Goal: Information Seeking & Learning: Learn about a topic

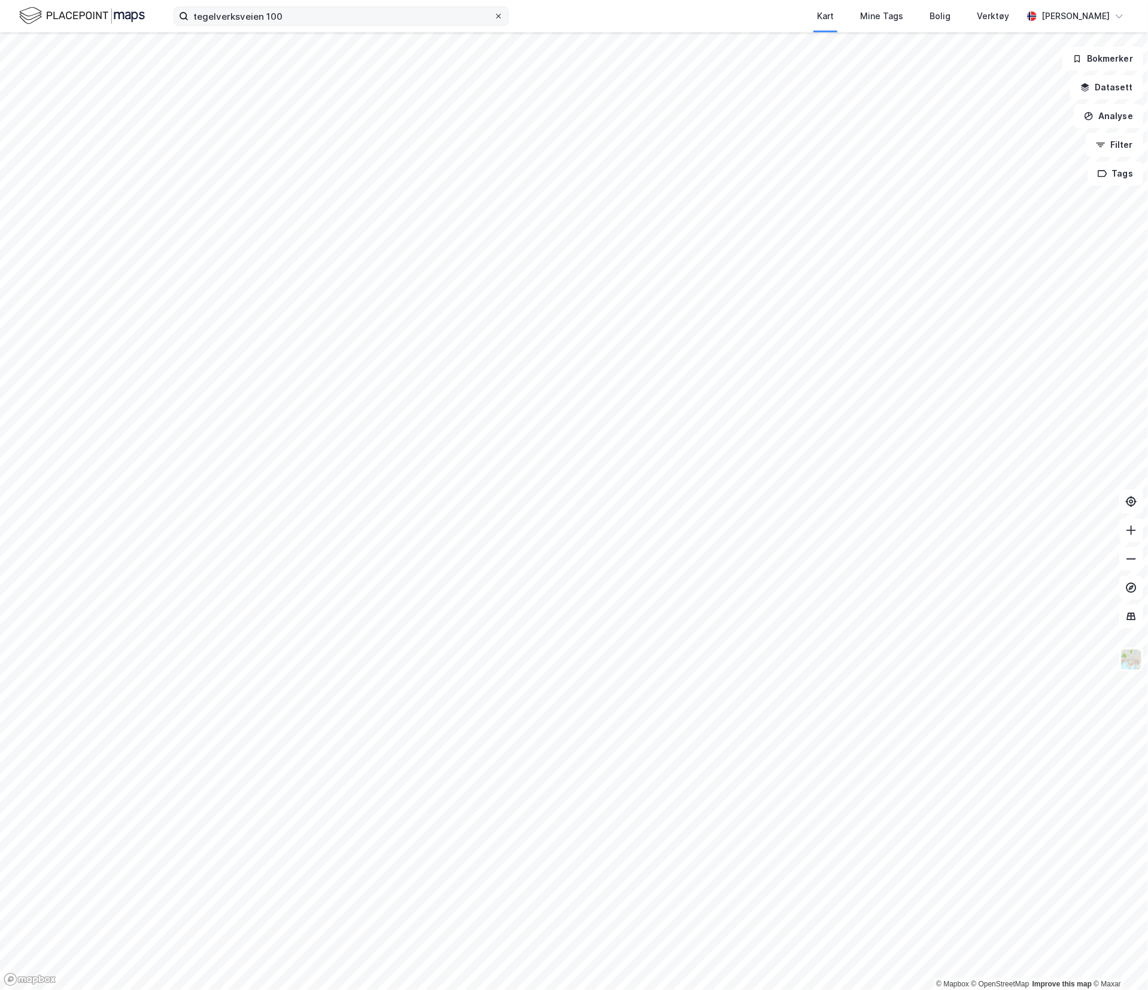
click at [495, 13] on icon at bounding box center [498, 16] width 7 height 7
click at [494, 12] on input "tegelverksveien 100" at bounding box center [341, 16] width 305 height 18
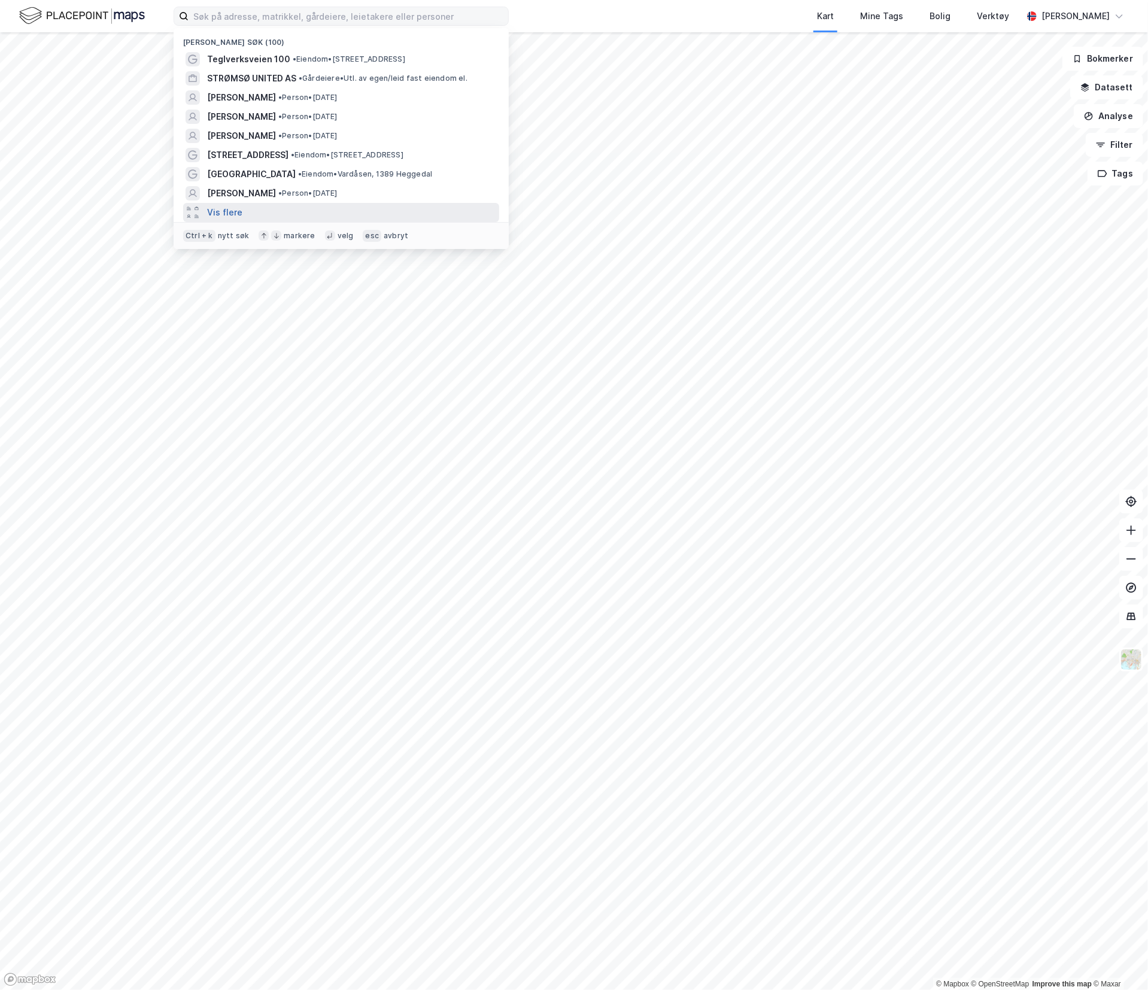
click at [222, 210] on button "Vis flere" at bounding box center [224, 212] width 35 height 14
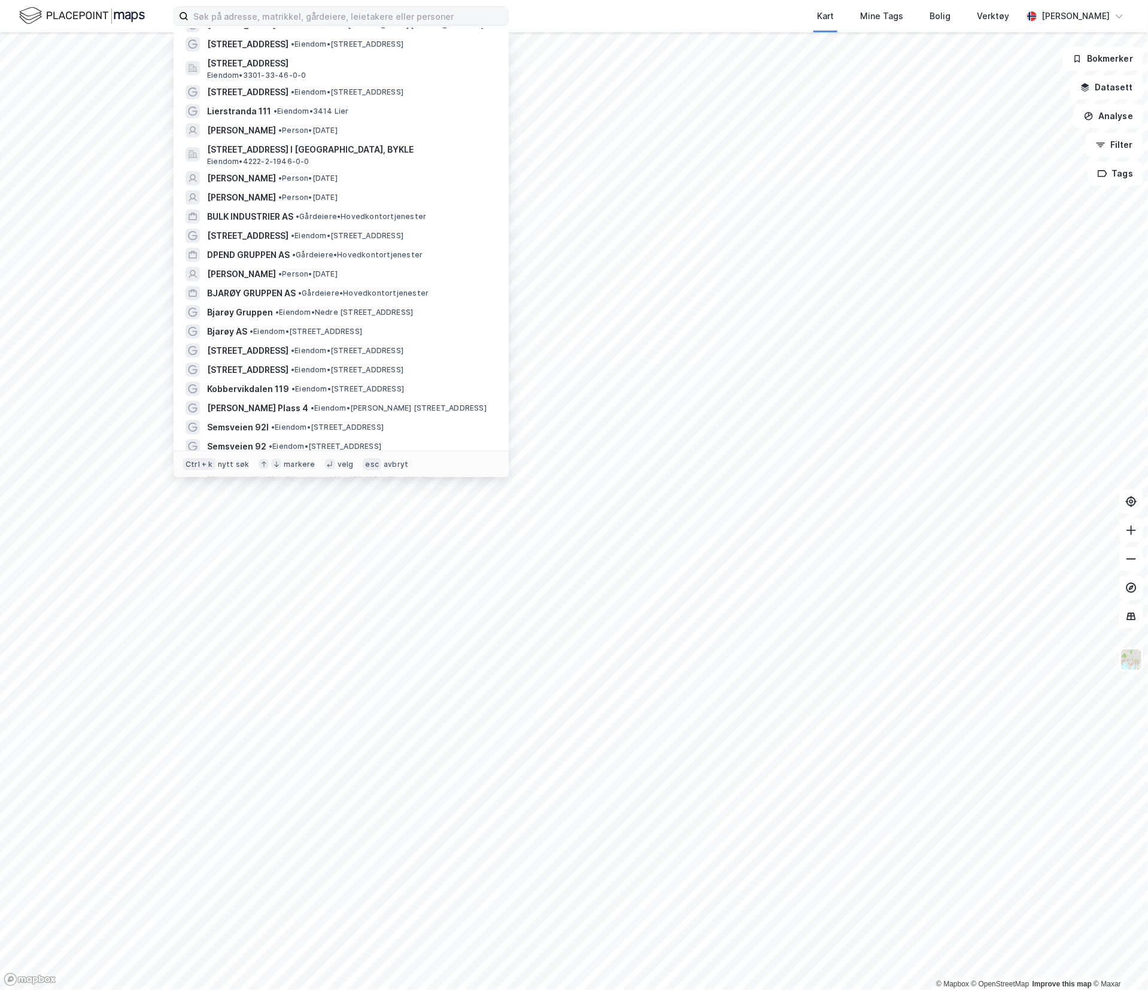
scroll to position [838, 0]
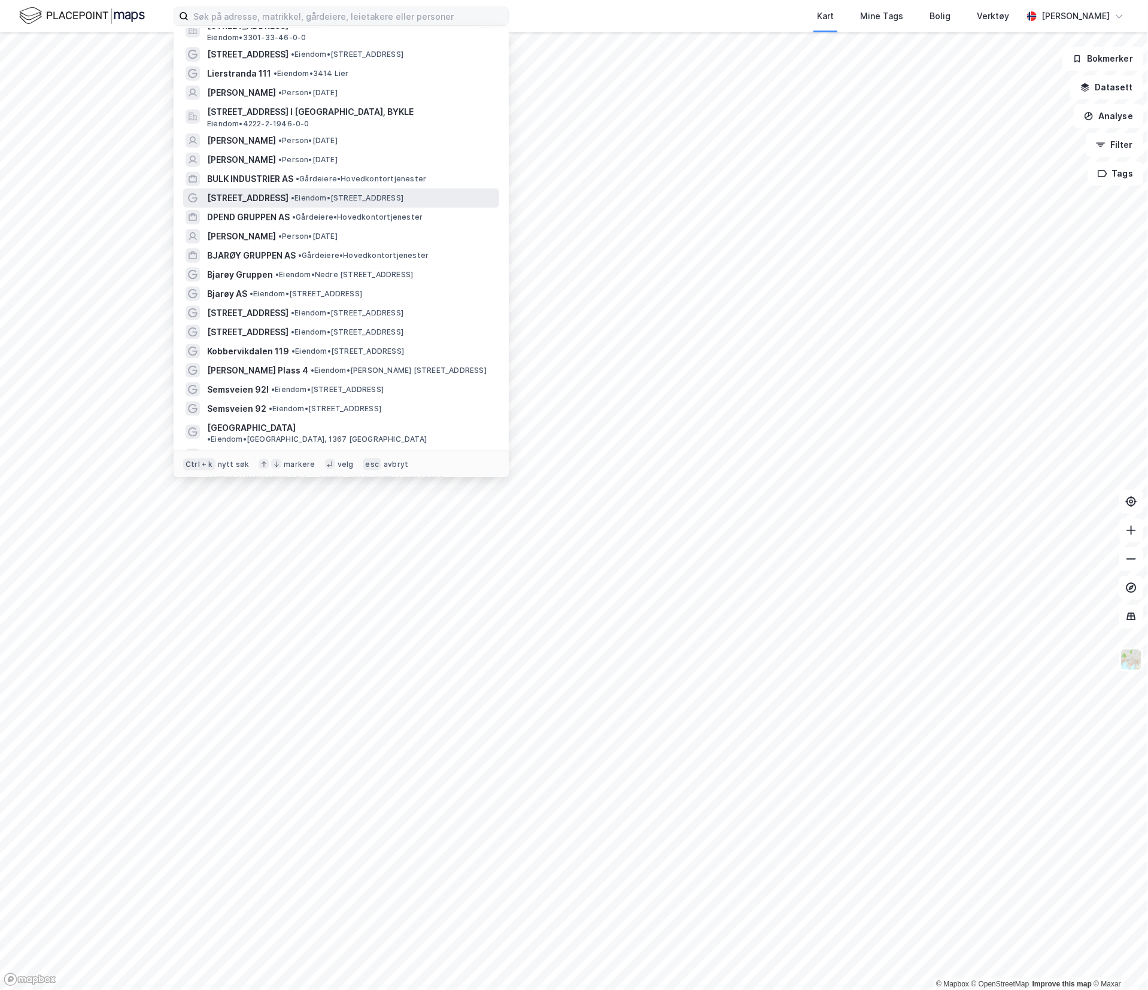
click at [275, 191] on span "[STREET_ADDRESS]" at bounding box center [247, 198] width 81 height 14
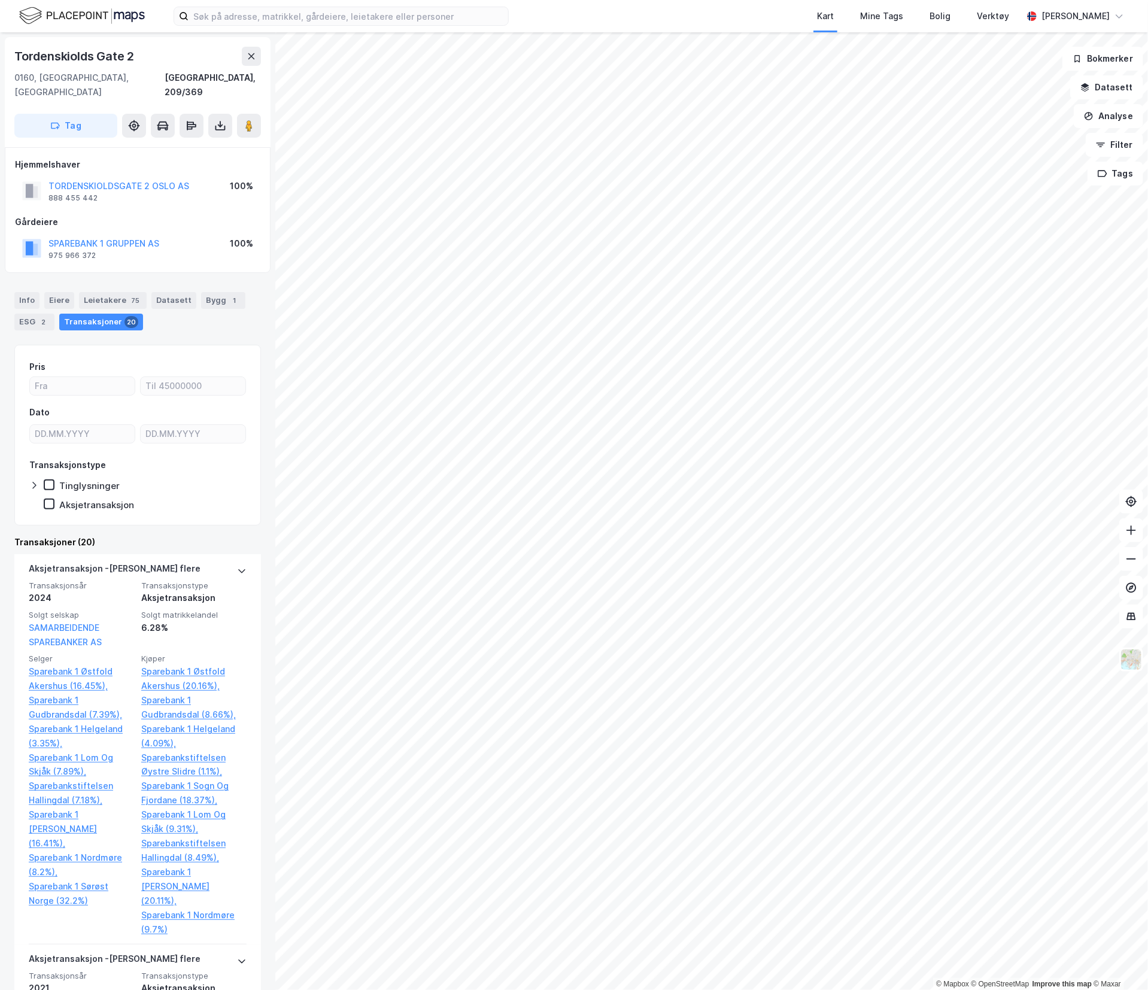
click at [75, 57] on div "Tordenskiolds Gate 2" at bounding box center [75, 56] width 122 height 19
drag, startPoint x: 75, startPoint y: 56, endPoint x: 241, endPoint y: 302, distance: 296.6
click at [241, 302] on div "Info [PERSON_NAME] 75 Datasett Bygg 1 ESG 2 Transaksjoner 20" at bounding box center [137, 311] width 247 height 38
click at [121, 50] on div "Tordenskiolds Gate 2" at bounding box center [75, 56] width 122 height 19
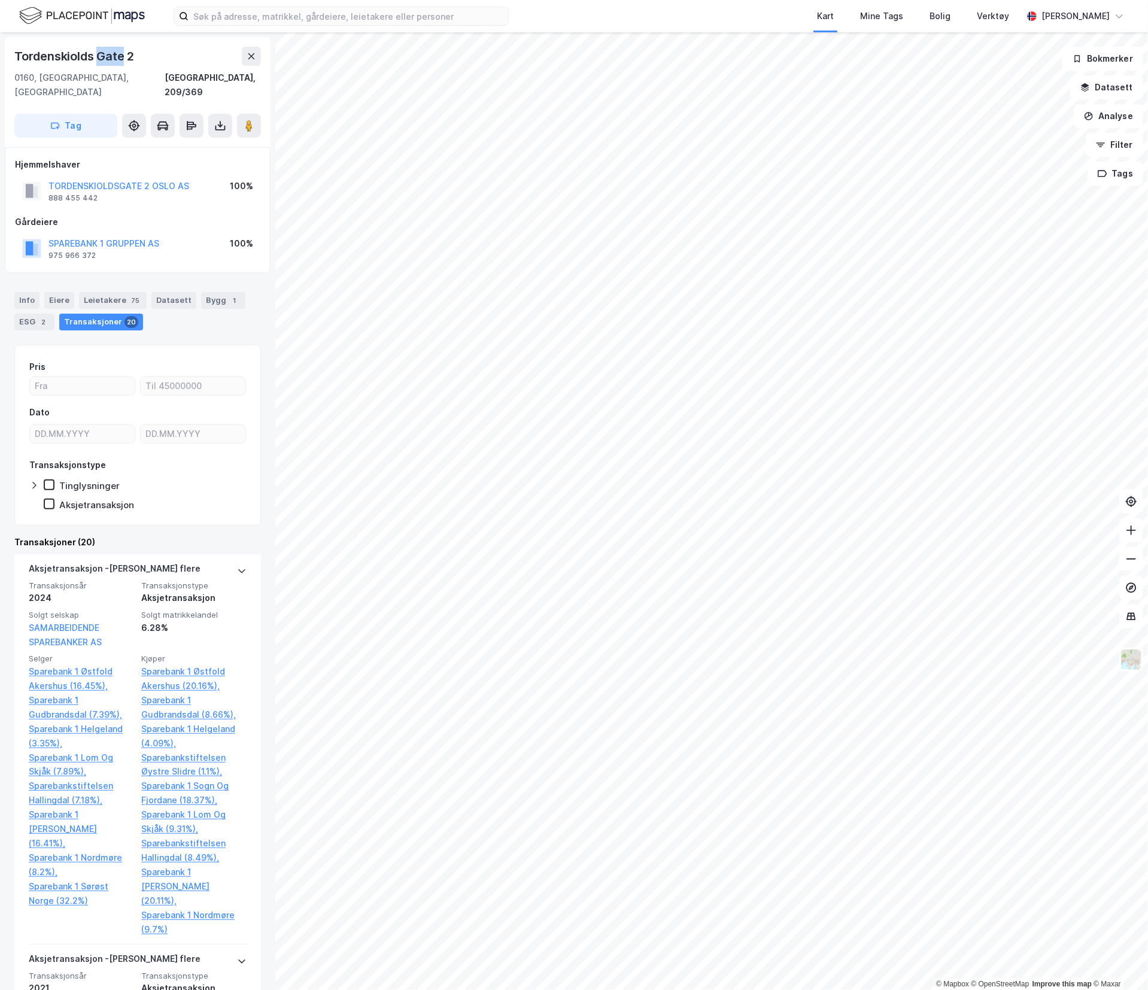
click at [120, 50] on div "Tordenskiolds Gate 2" at bounding box center [75, 56] width 122 height 19
click at [132, 53] on div "Tordenskiolds Gate 2" at bounding box center [75, 56] width 122 height 19
drag, startPoint x: 132, startPoint y: 53, endPoint x: 26, endPoint y: 42, distance: 105.9
click at [26, 42] on div "[STREET_ADDRESS], 209/369 Tag" at bounding box center [138, 92] width 266 height 110
drag, startPoint x: 26, startPoint y: 42, endPoint x: 21, endPoint y: 50, distance: 10.0
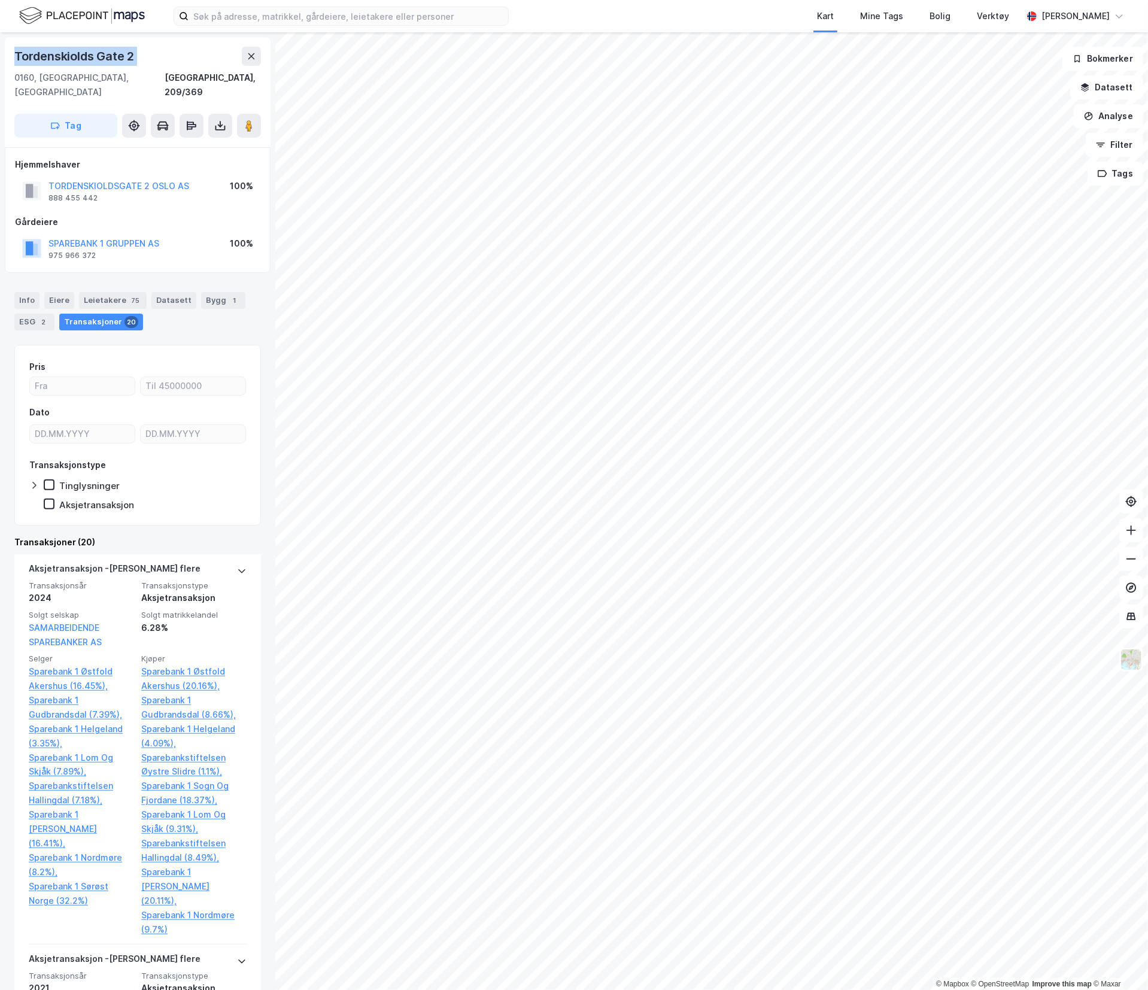
copy div "Tordenskiolds Gate 2"
click at [236, 15] on input at bounding box center [349, 16] width 320 height 18
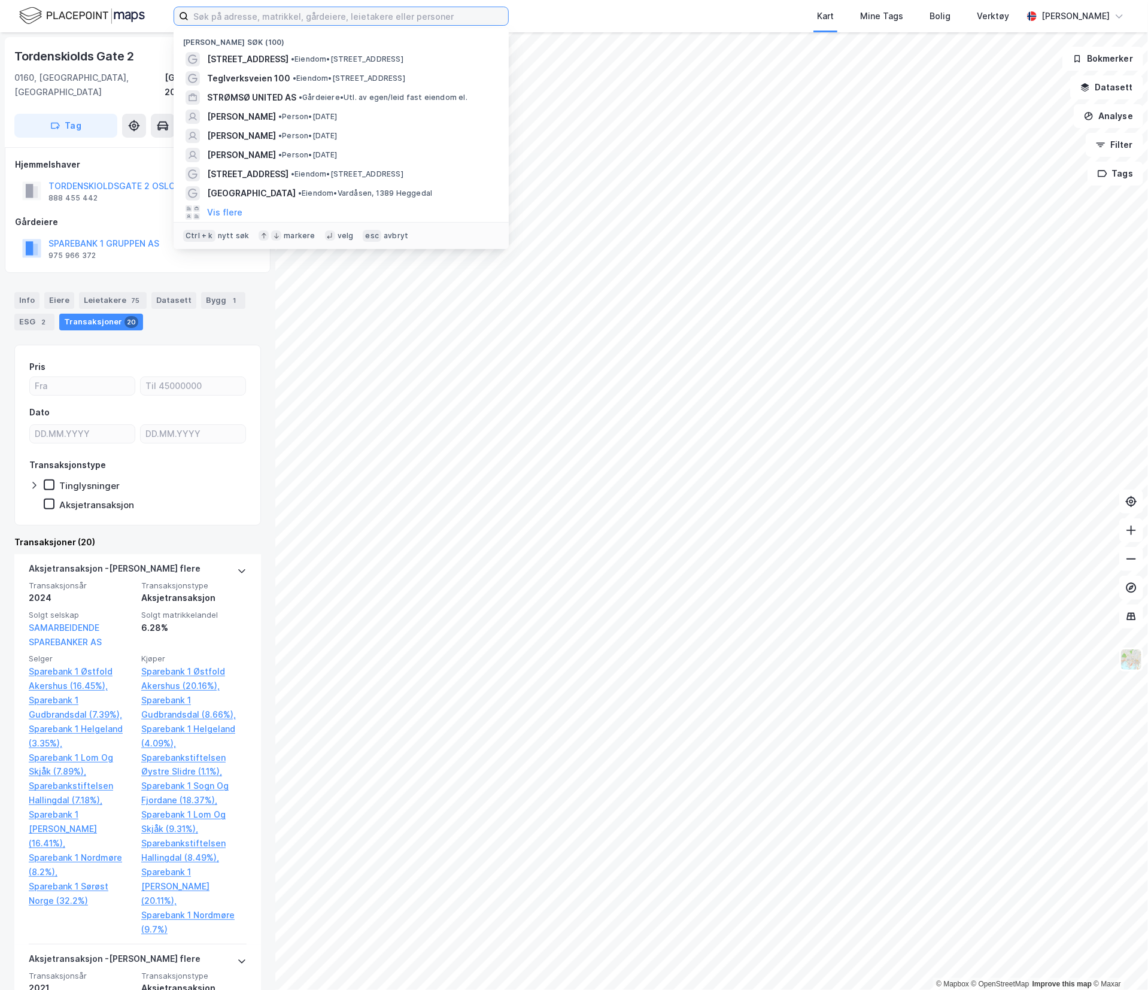
paste input "Tordenskiolds Gate 2"
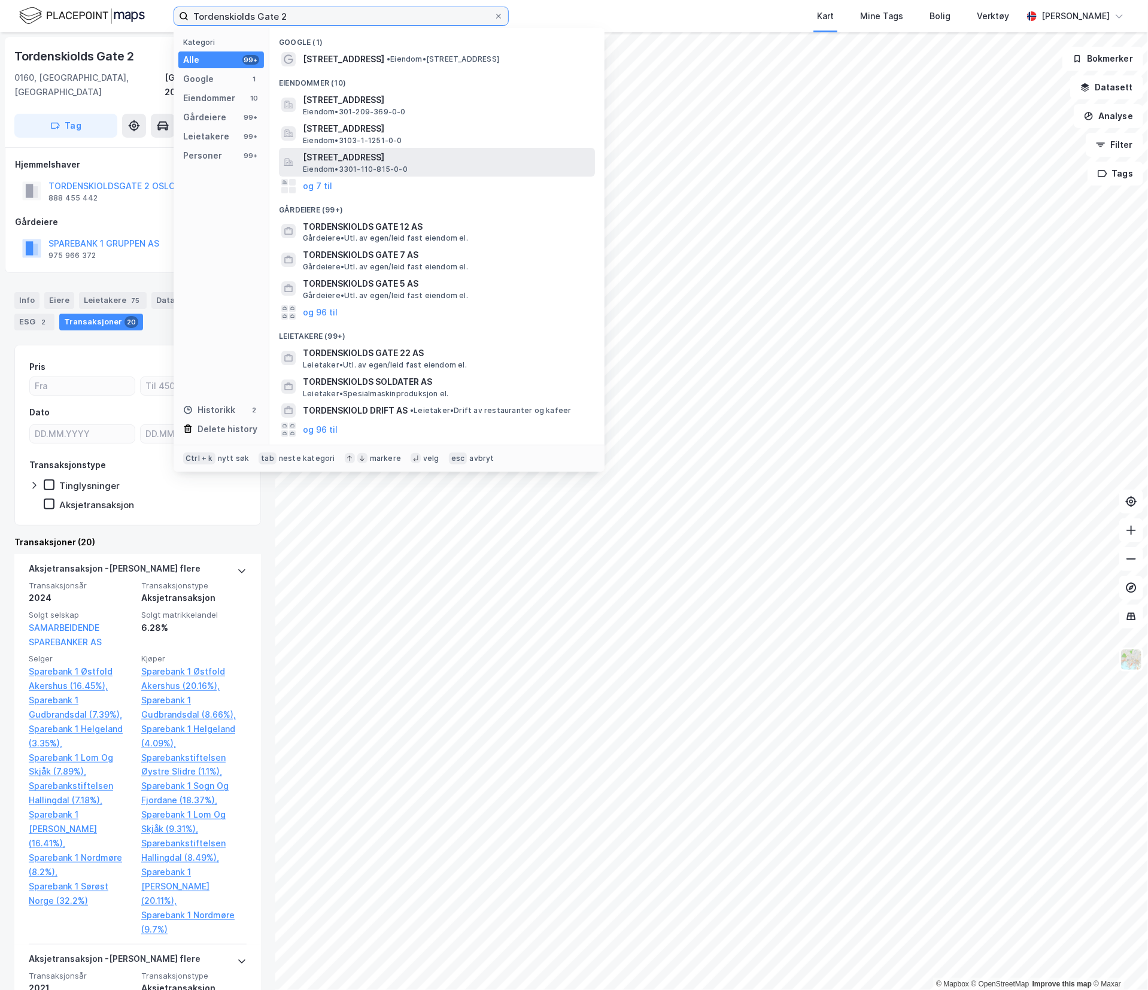
type input "Tordenskiolds Gate 2"
click at [408, 153] on span "[STREET_ADDRESS]" at bounding box center [446, 157] width 287 height 14
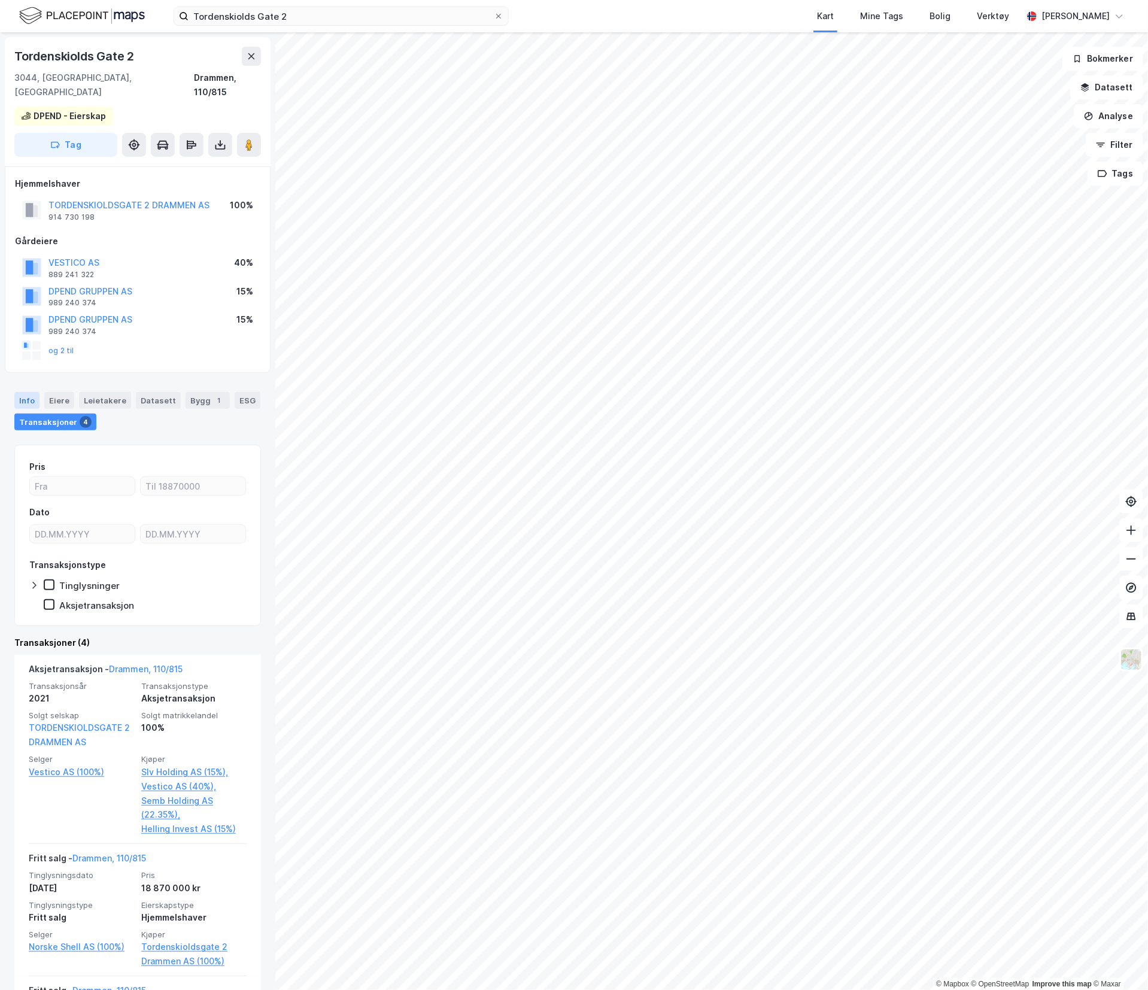
click at [29, 392] on div "Info" at bounding box center [26, 400] width 25 height 17
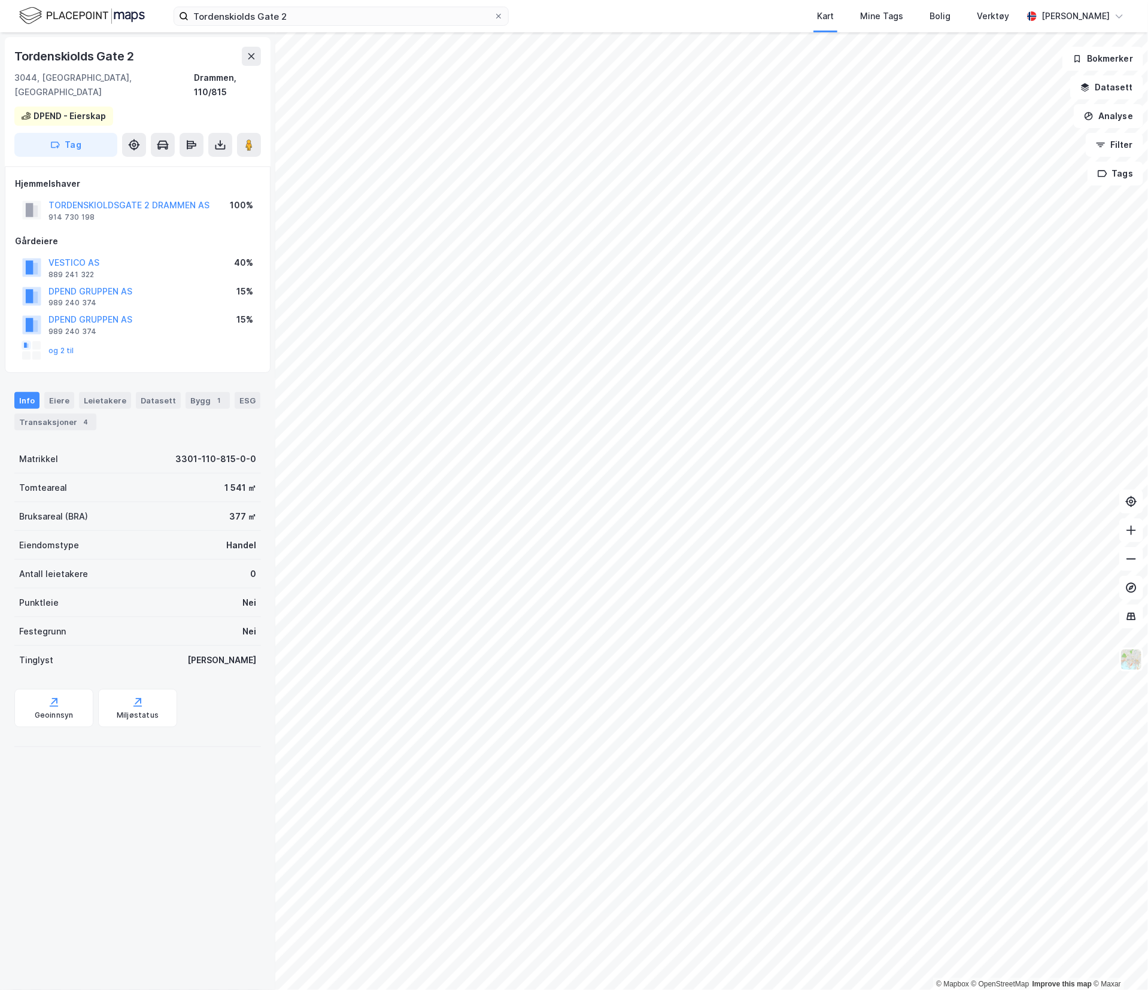
click at [224, 481] on div "1 541 ㎡" at bounding box center [240, 488] width 32 height 14
drag, startPoint x: 205, startPoint y: 465, endPoint x: 202, endPoint y: 454, distance: 11.8
click at [202, 454] on div "Matrikkel 3301-110-815-0-0 Tomteareal 1 541 ㎡ Bruksareal (BRA) 377 ㎡ Eiendomsty…" at bounding box center [137, 560] width 247 height 230
click at [224, 481] on div "1 541 ㎡" at bounding box center [240, 488] width 32 height 14
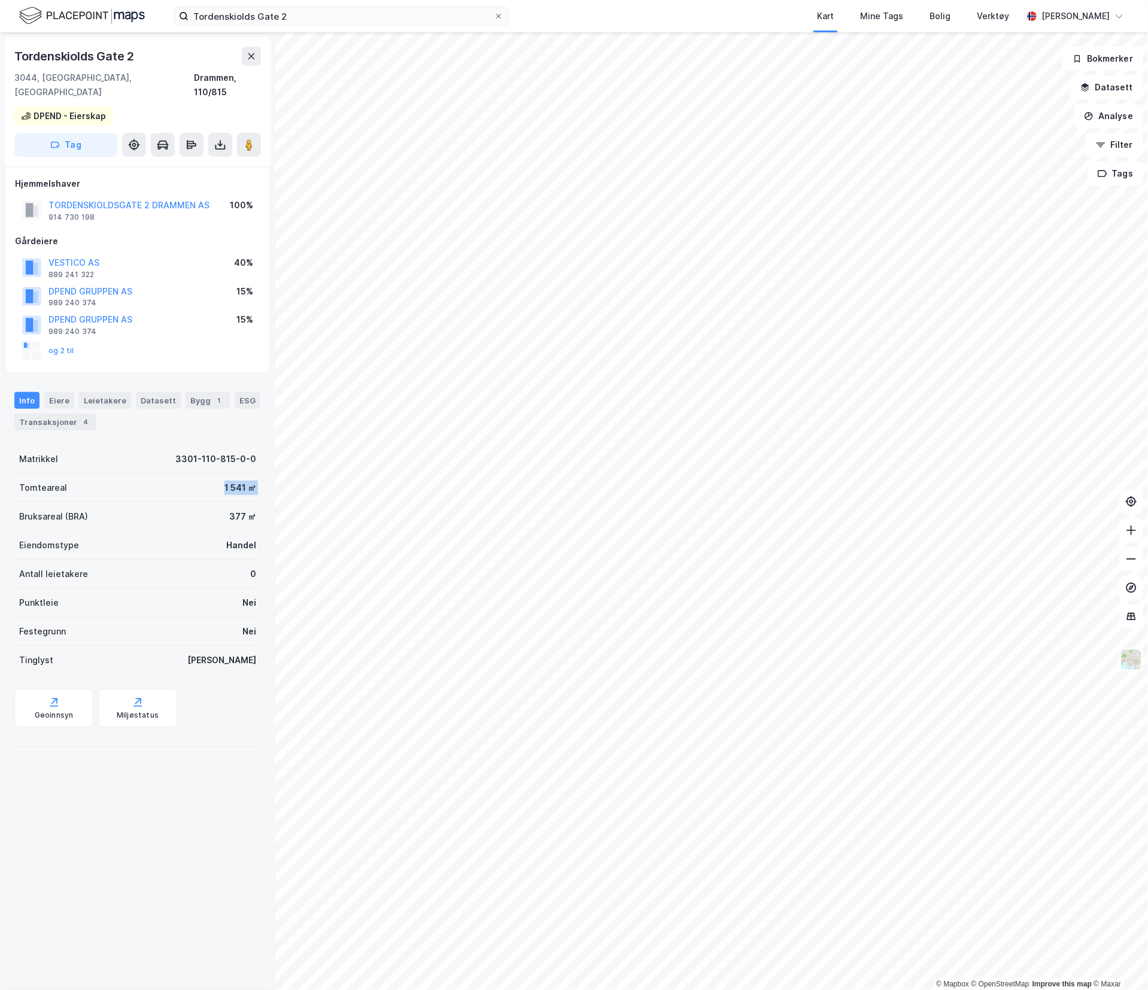
click at [224, 481] on div "1 541 ㎡" at bounding box center [240, 488] width 32 height 14
click at [61, 392] on div "Eiere" at bounding box center [59, 400] width 30 height 17
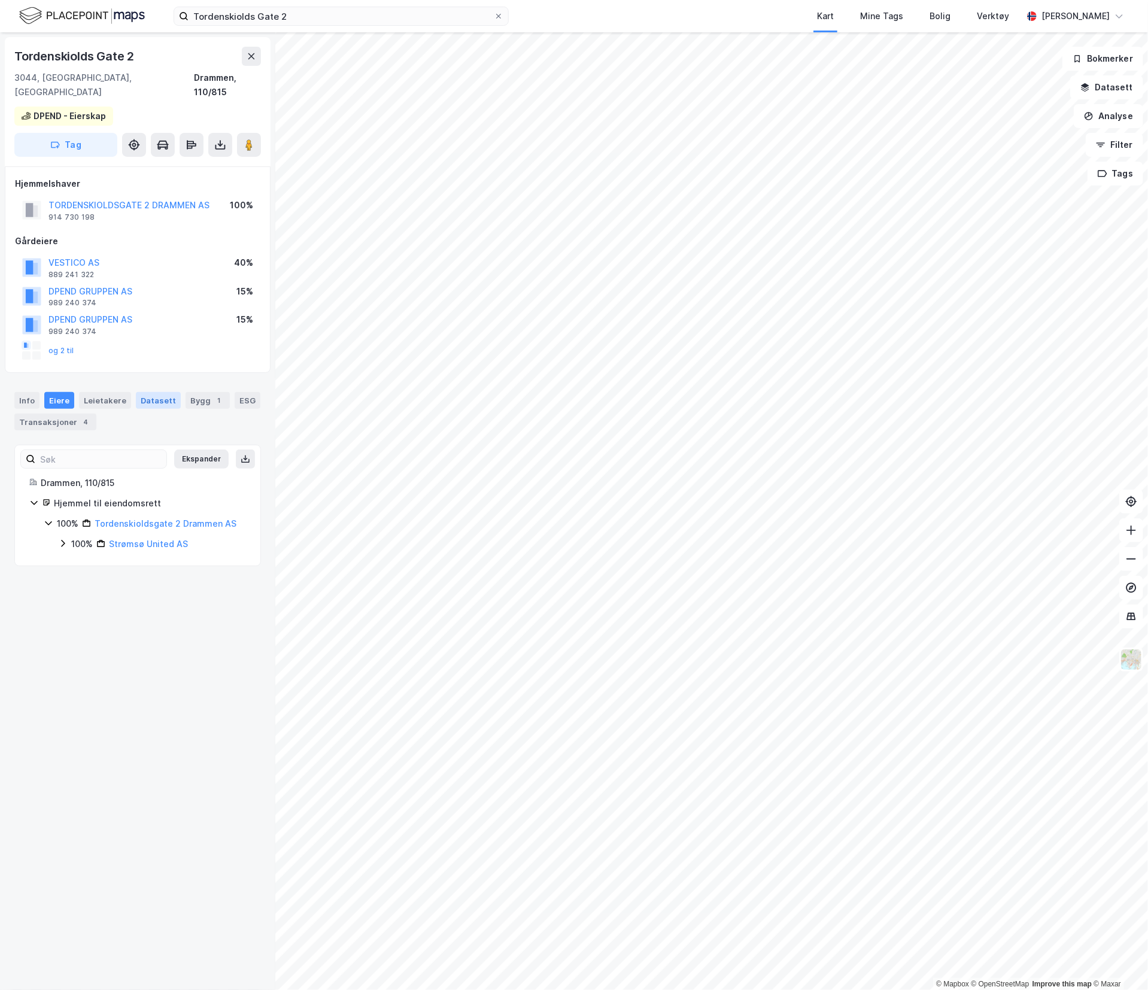
click at [148, 392] on div "Datasett" at bounding box center [158, 400] width 45 height 17
click at [213, 394] on div "1" at bounding box center [219, 400] width 12 height 12
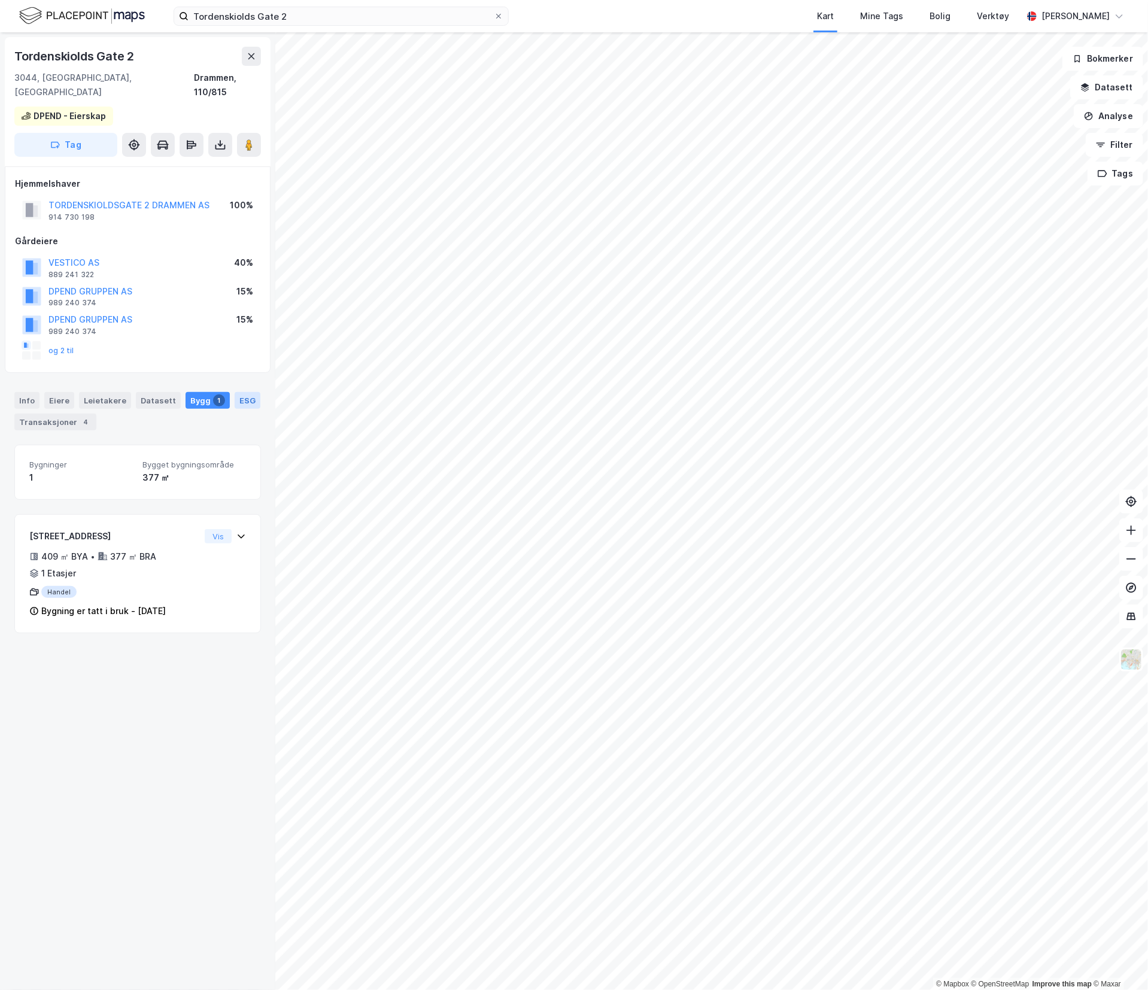
click at [235, 408] on div "ESG" at bounding box center [248, 400] width 26 height 17
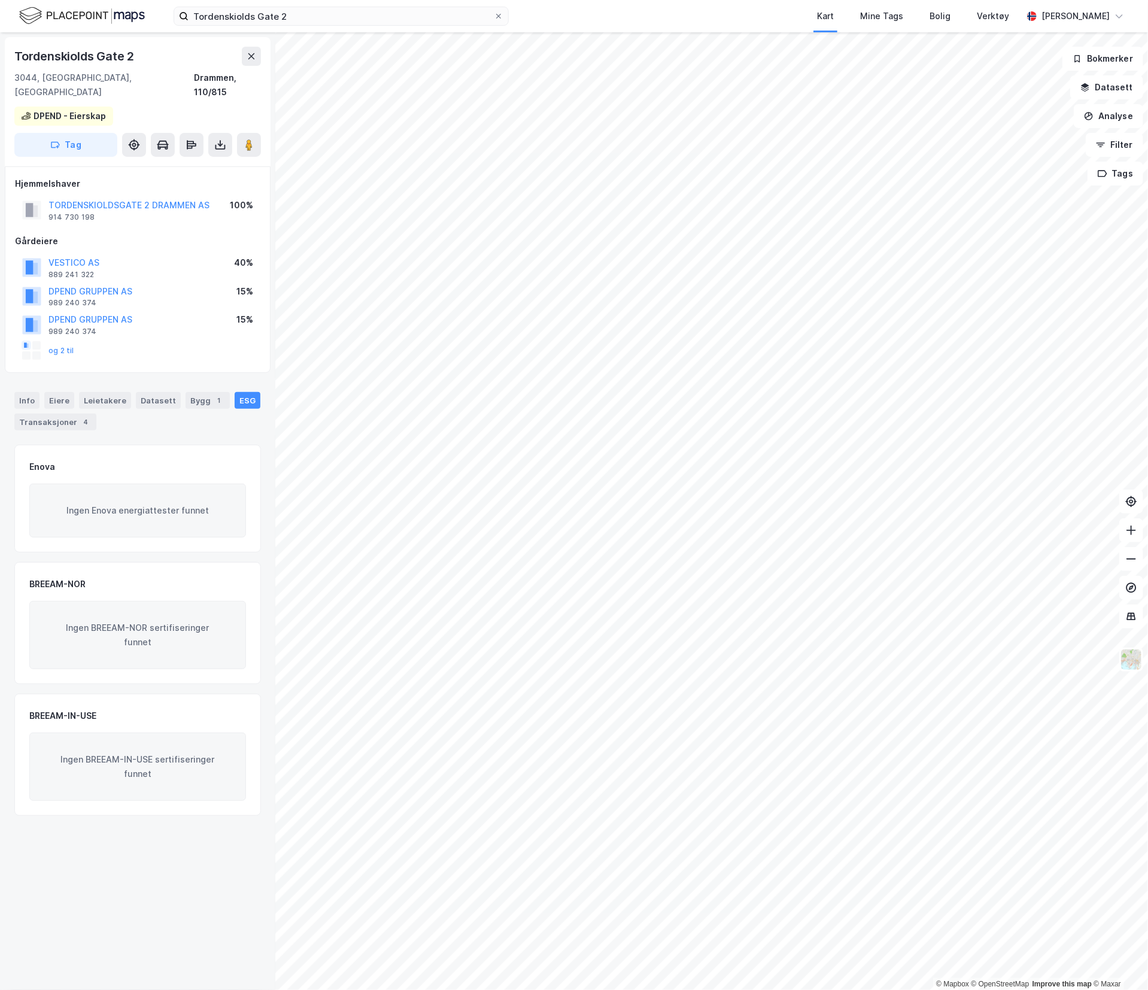
click at [208, 873] on div "Tordenskiolds Gate 2 3044, [GEOGRAPHIC_DATA], [GEOGRAPHIC_DATA], 110/815 DPEND …" at bounding box center [137, 511] width 275 height 958
